Goal: Transaction & Acquisition: Purchase product/service

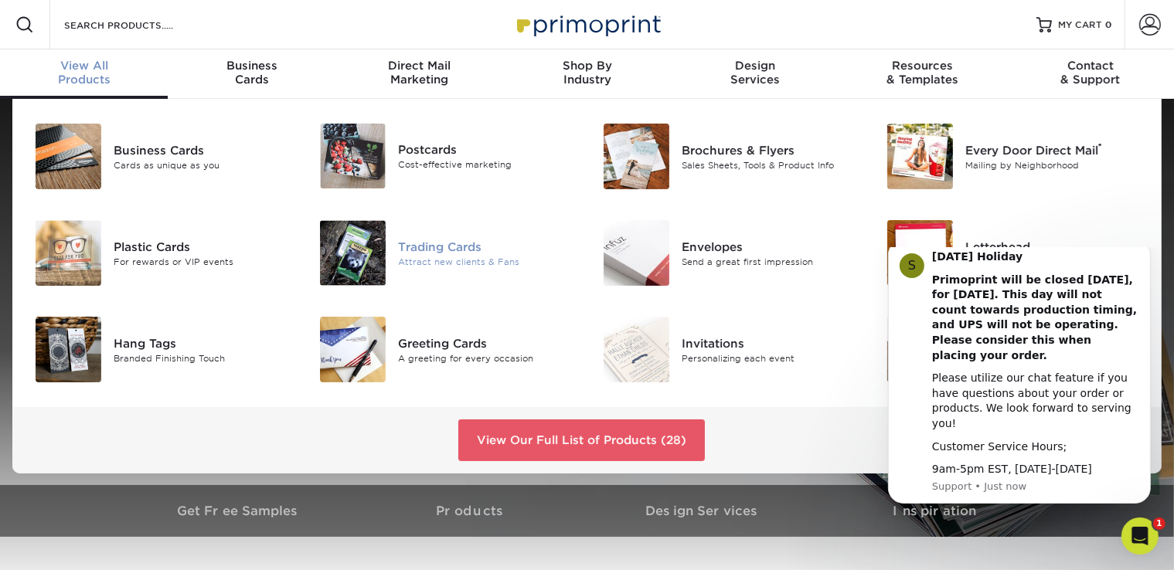
click at [424, 253] on div "Trading Cards" at bounding box center [487, 246] width 178 height 17
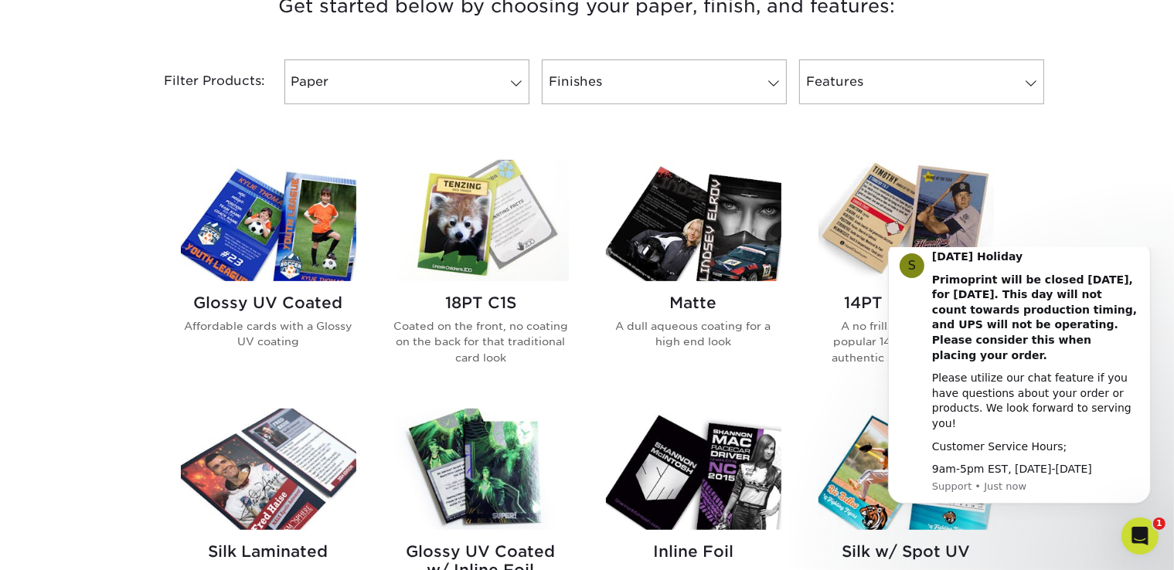
scroll to position [618, 0]
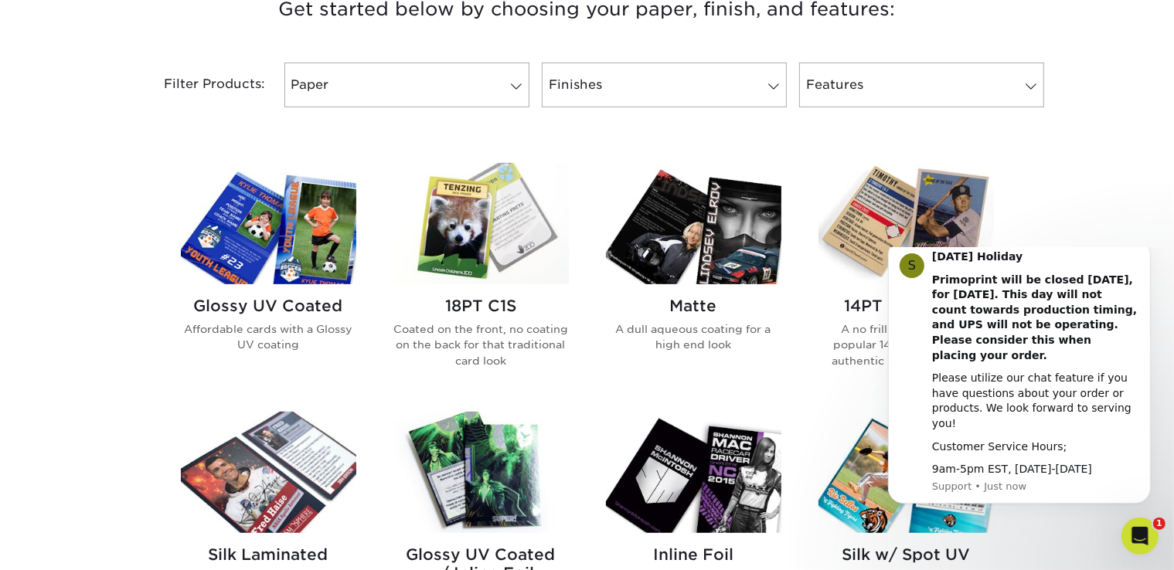
click at [253, 306] on h2 "Glossy UV Coated" at bounding box center [268, 306] width 175 height 19
